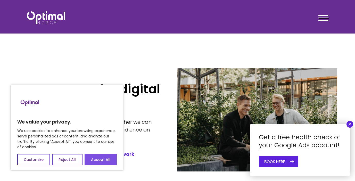
click at [102, 160] on font "Accept All" at bounding box center [100, 159] width 19 height 5
checkbox input "true"
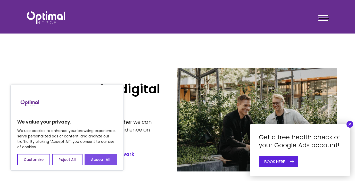
checkbox input "true"
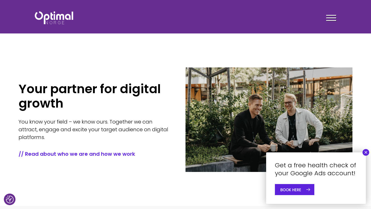
click at [333, 19] on div at bounding box center [331, 18] width 10 height 13
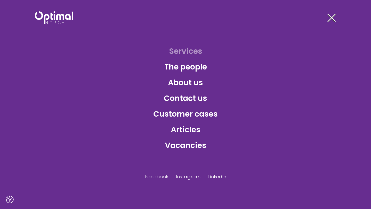
click at [193, 52] on font "Services" at bounding box center [185, 51] width 33 height 11
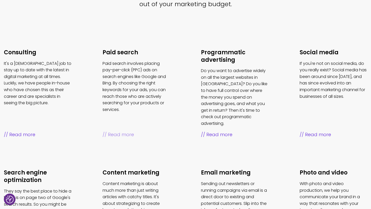
scroll to position [188, 0]
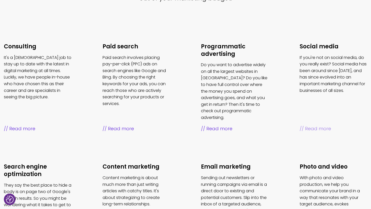
click at [319, 125] on font "Read more" at bounding box center [318, 128] width 26 height 6
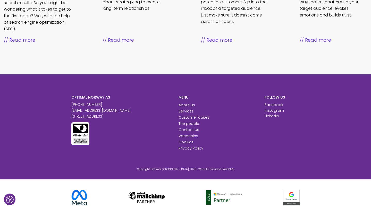
scroll to position [0, 0]
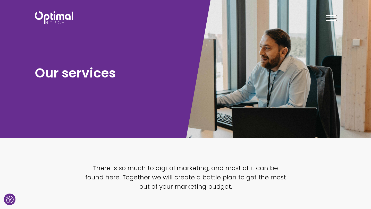
click at [57, 22] on img at bounding box center [54, 17] width 38 height 13
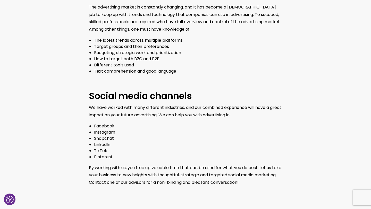
scroll to position [386, 0]
